Goal: Navigation & Orientation: Find specific page/section

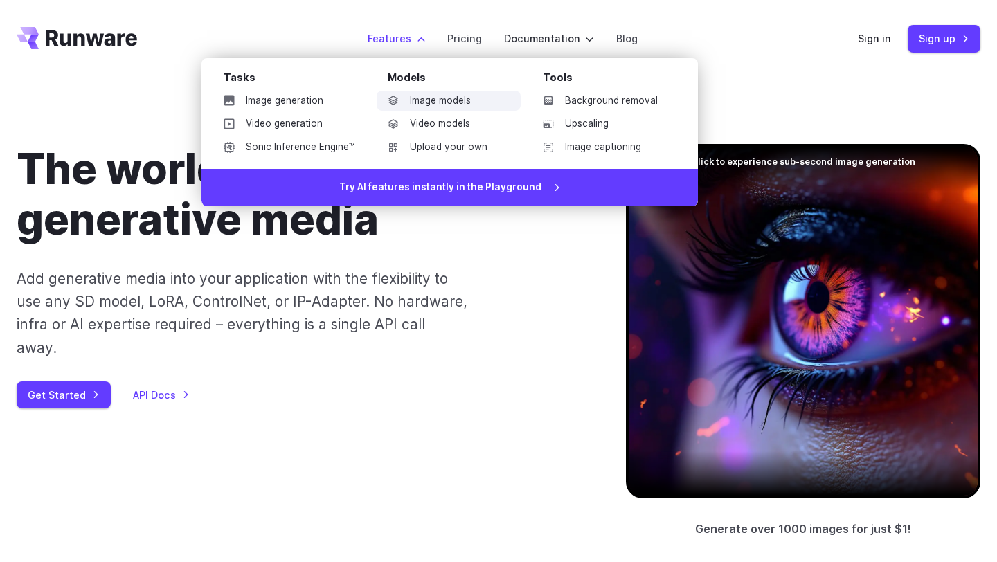
click at [407, 97] on link "Image models" at bounding box center [449, 101] width 144 height 21
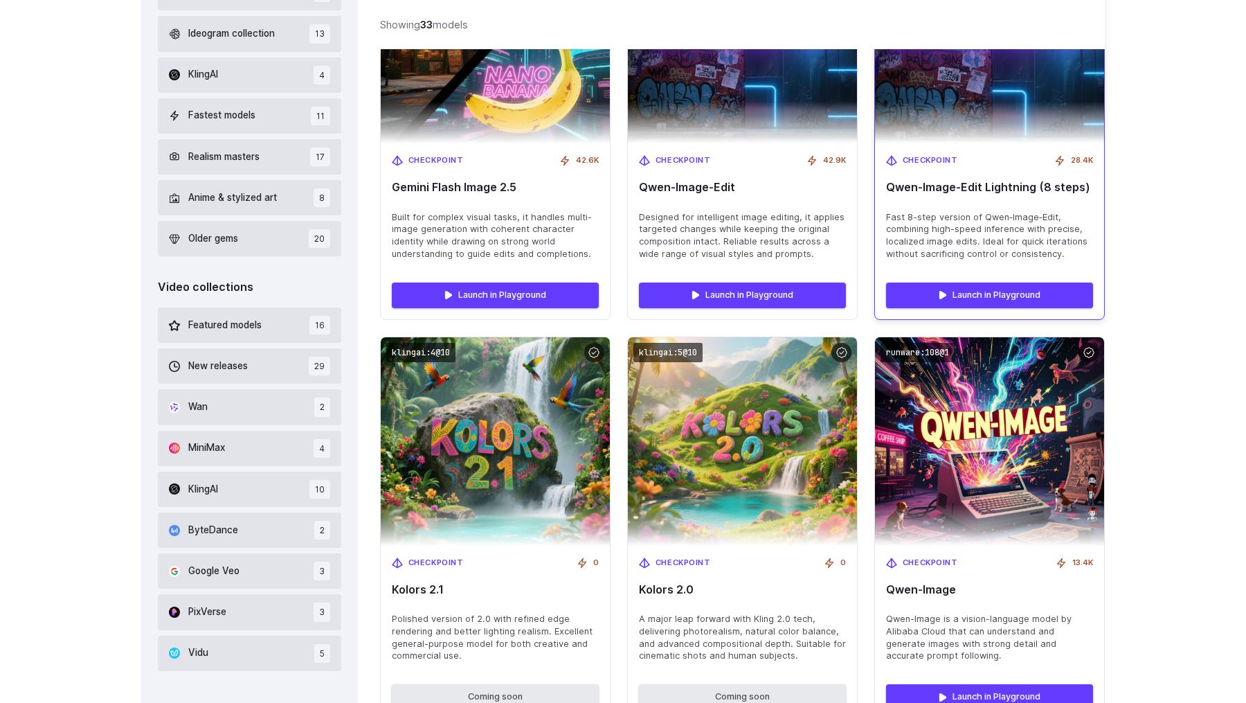
scroll to position [599, 0]
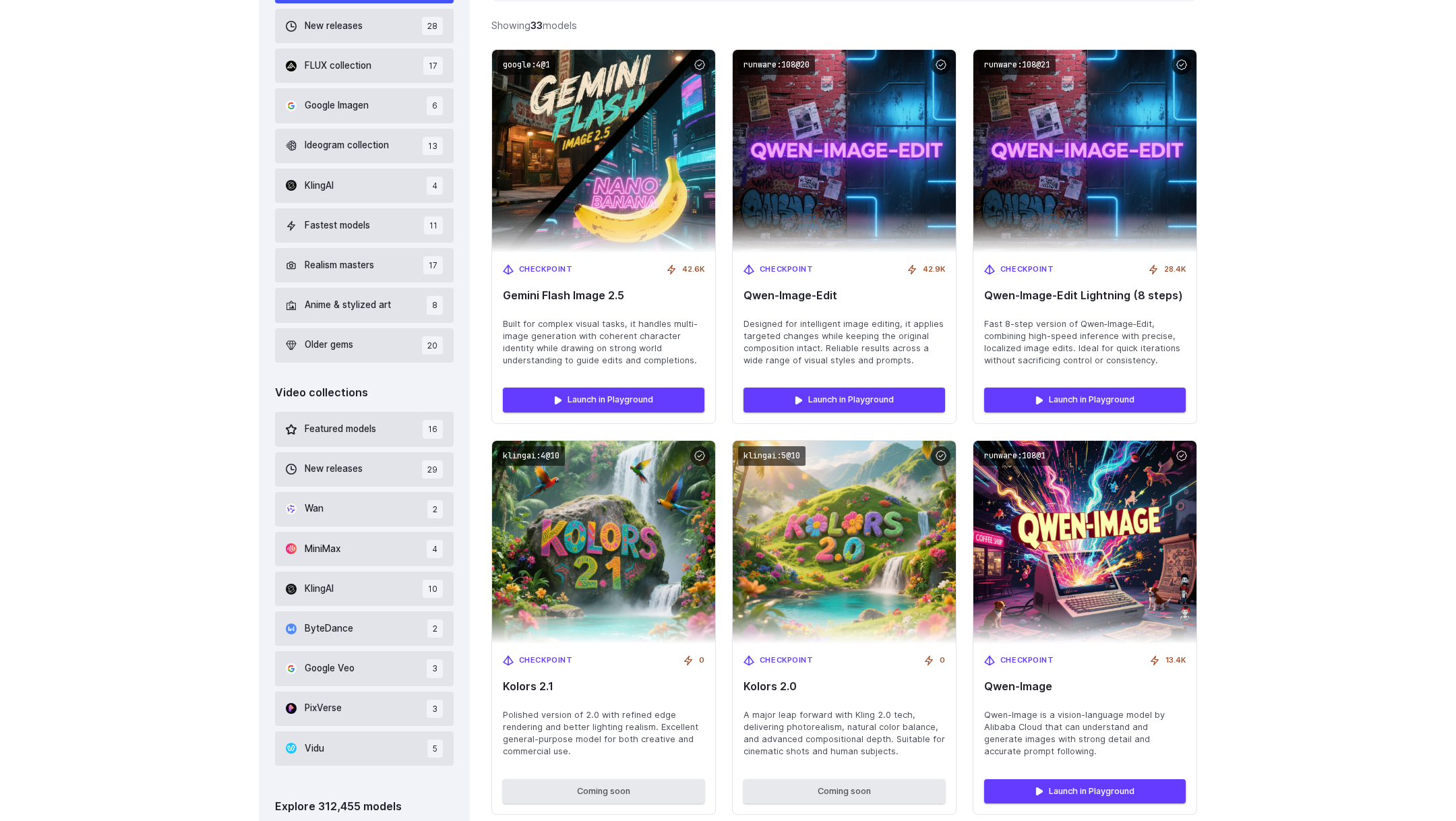
scroll to position [498, 0]
